Goal: Information Seeking & Learning: Learn about a topic

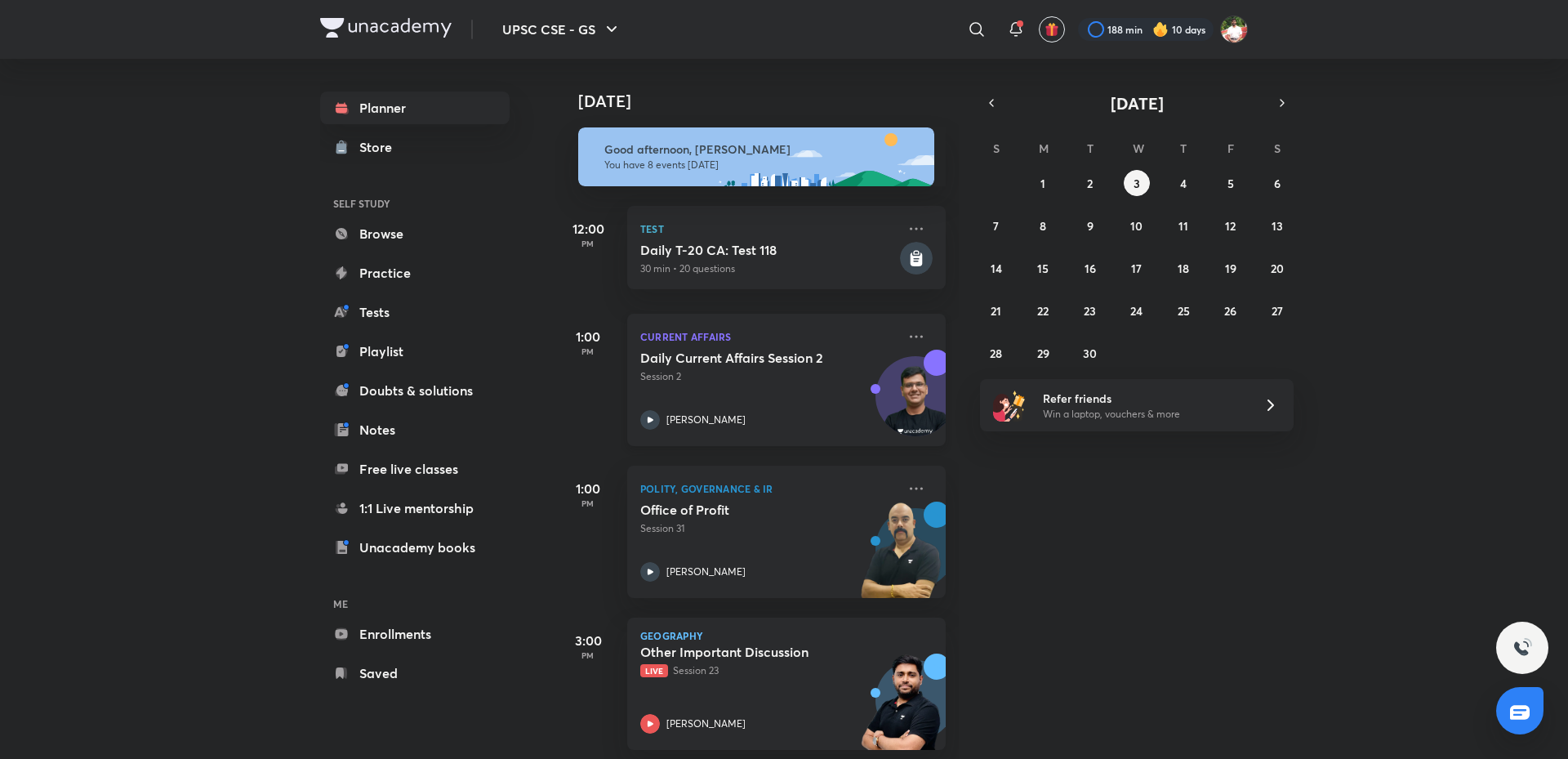
click at [747, 366] on h5 "Daily Current Affairs Session 2" at bounding box center [741, 358] width 203 height 17
